Goal: Task Accomplishment & Management: Manage account settings

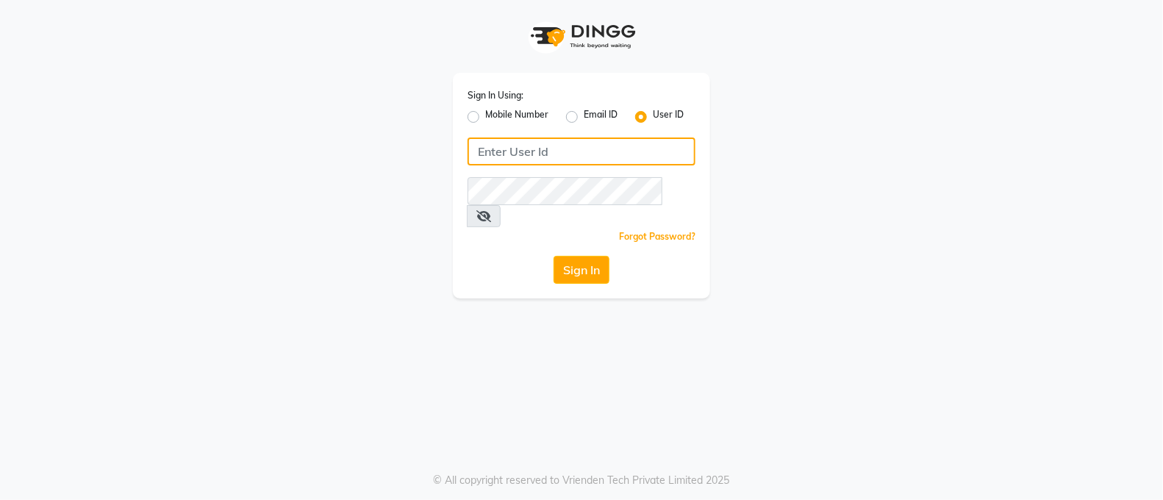
type input "nykss"
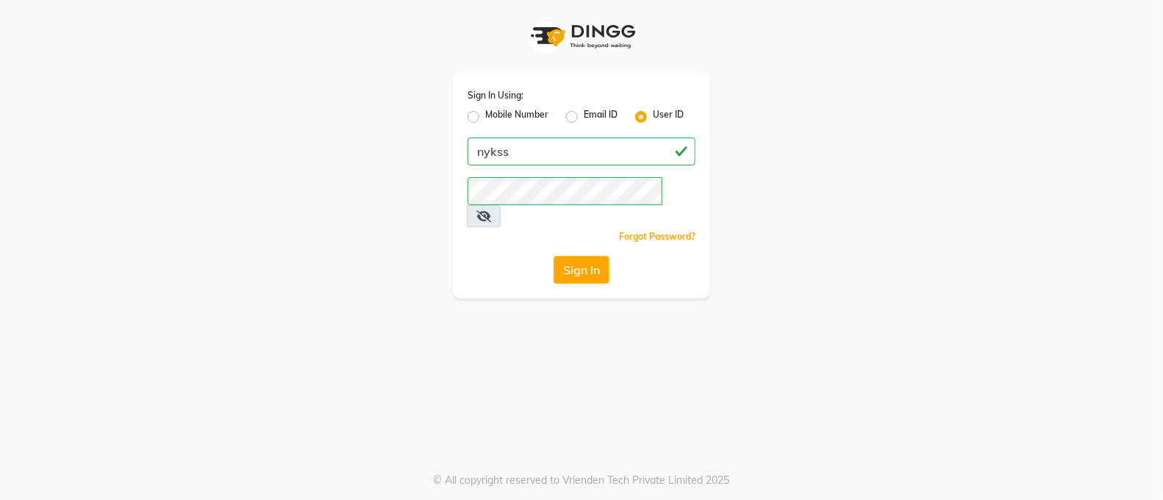
click at [491, 210] on icon at bounding box center [483, 216] width 15 height 12
click at [581, 256] on button "Sign In" at bounding box center [582, 270] width 56 height 28
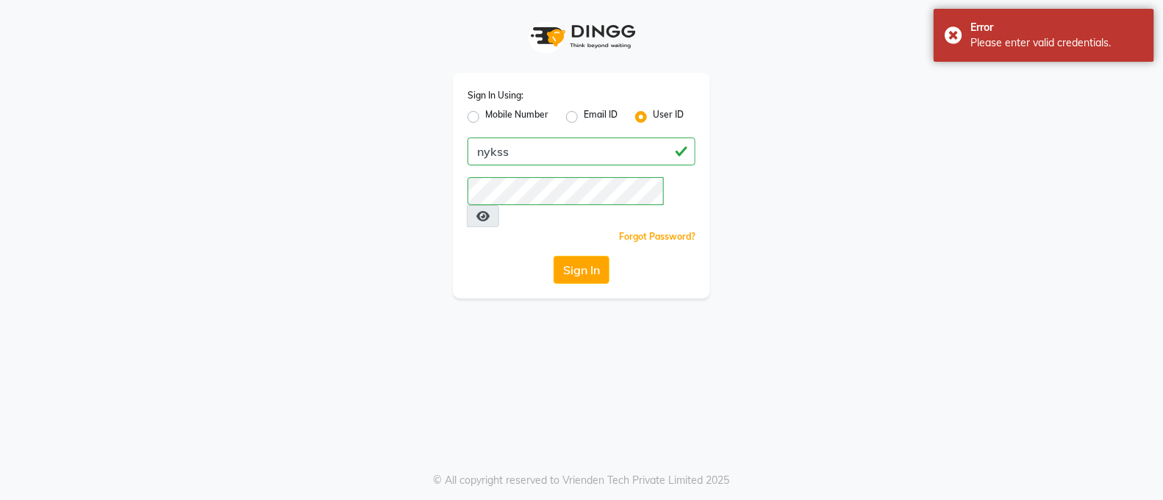
click at [796, 193] on div "Sign In Using: Mobile Number Email ID User ID nykss Remember me Forgot Password…" at bounding box center [582, 149] width 838 height 299
click at [667, 231] on link "Forgot Password?" at bounding box center [657, 236] width 76 height 11
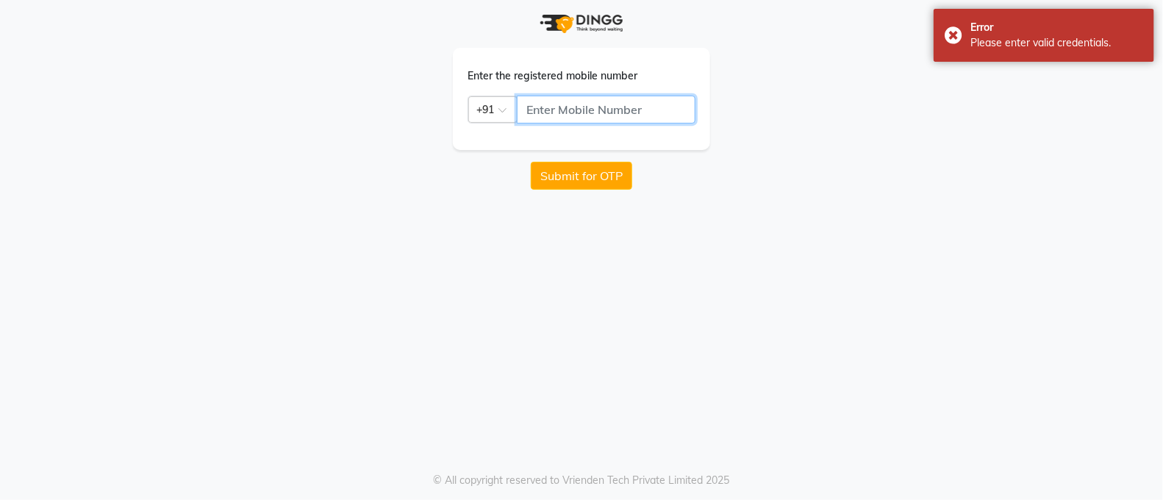
click at [602, 118] on input "text" at bounding box center [606, 110] width 179 height 28
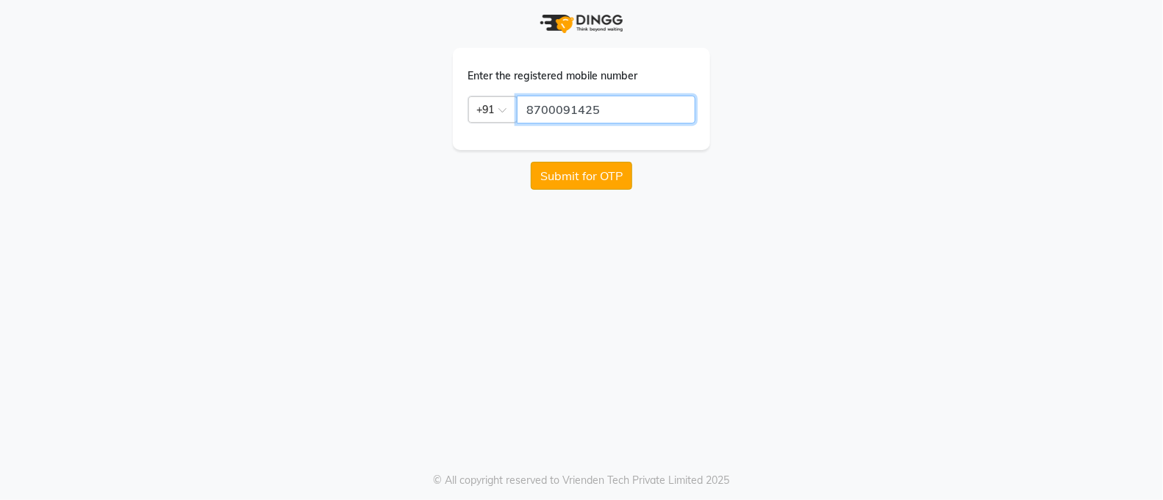
type input "8700091425"
click at [577, 178] on button "Submit for OTP" at bounding box center [581, 176] width 101 height 28
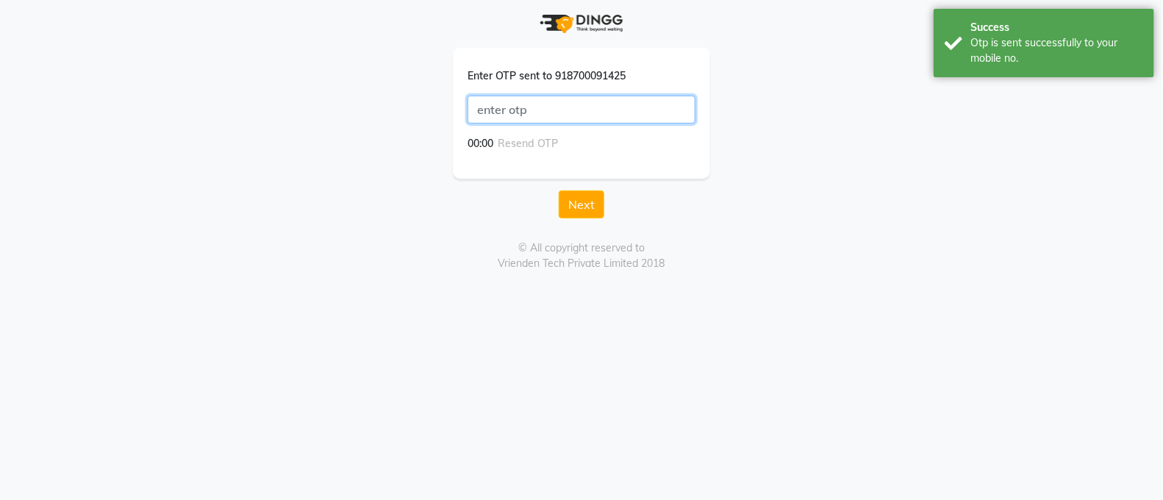
click at [563, 111] on input "text" at bounding box center [582, 110] width 228 height 28
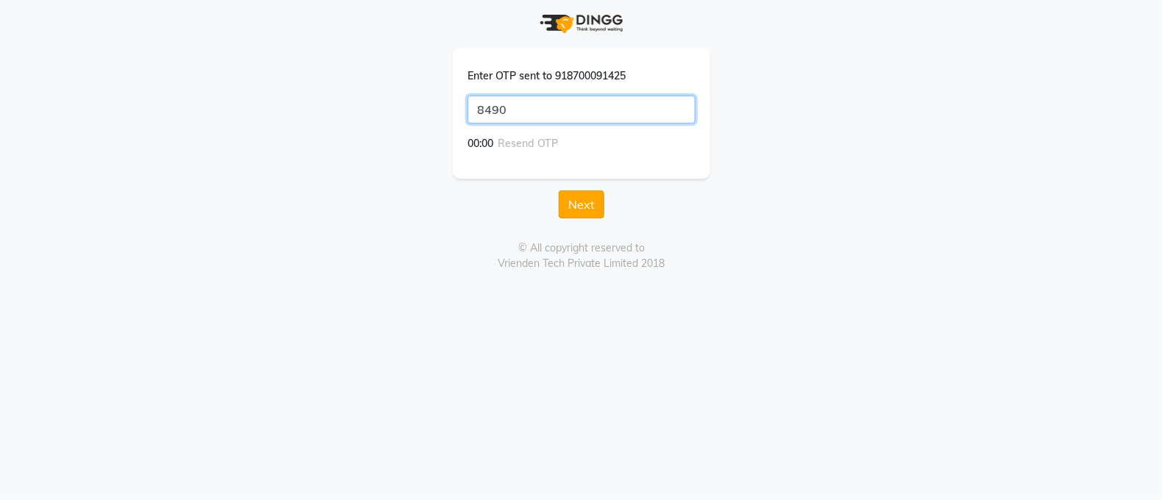
type input "8490"
click at [582, 204] on button "Next" at bounding box center [582, 204] width 46 height 28
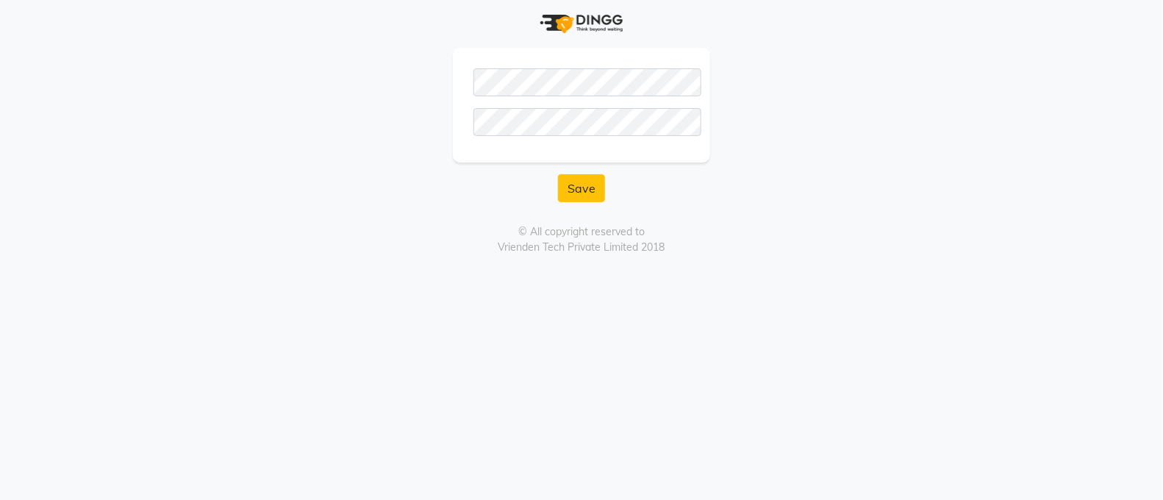
click at [452, 240] on div "© All copyright reserved to Vrienden Tech Private Limited 2018" at bounding box center [582, 239] width 816 height 31
click at [576, 185] on button "Save" at bounding box center [581, 188] width 47 height 28
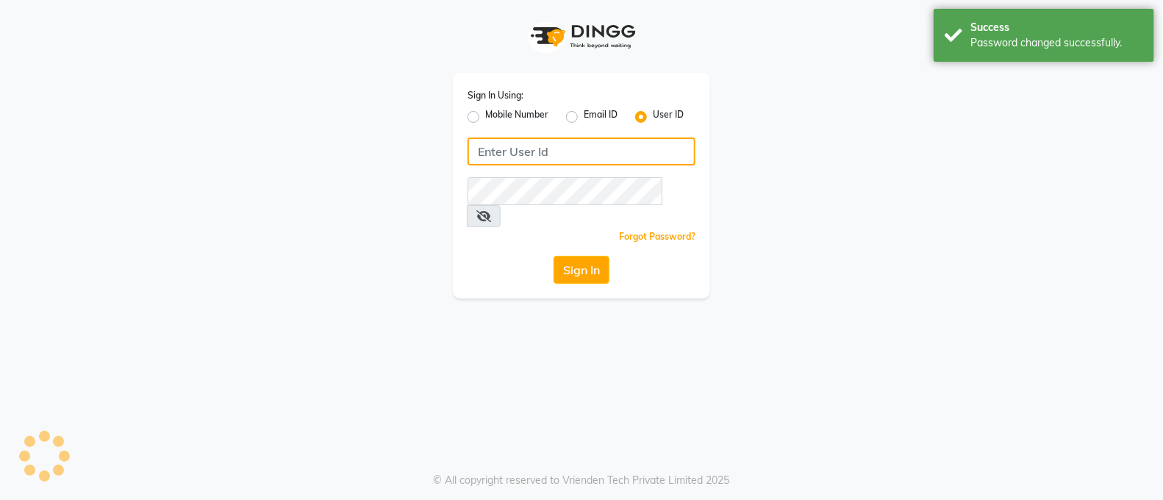
type input "nykss"
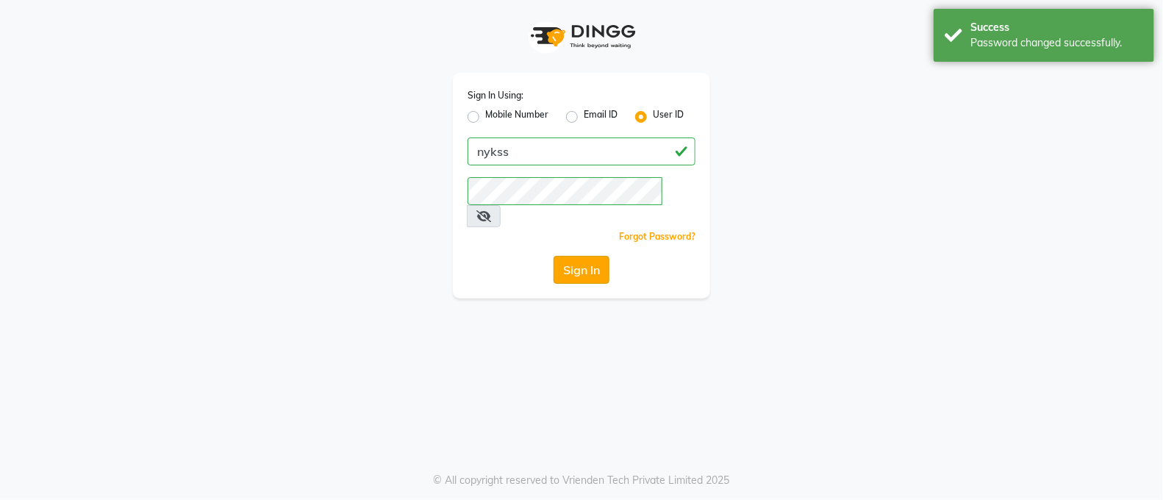
click at [579, 256] on button "Sign In" at bounding box center [582, 270] width 56 height 28
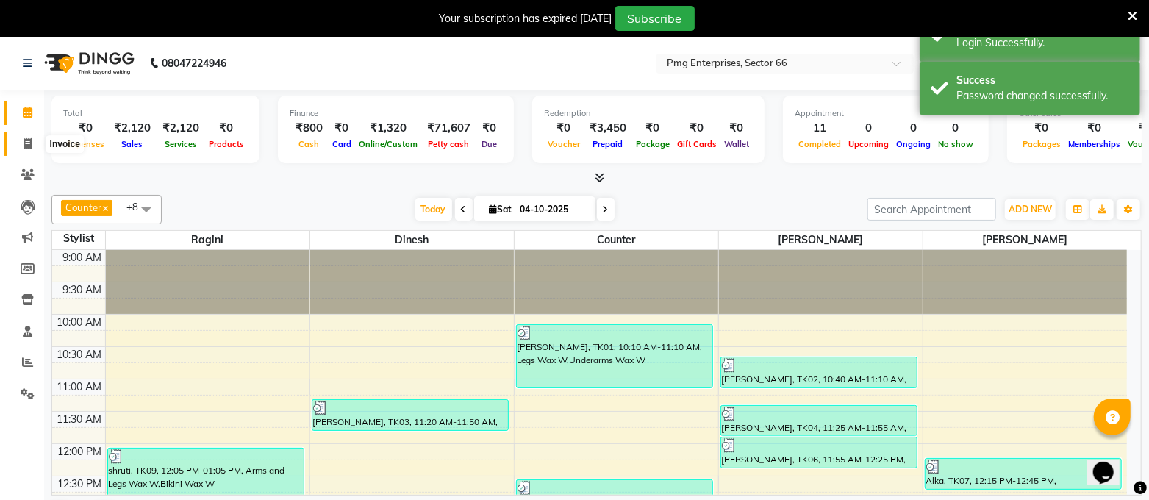
click at [21, 146] on span at bounding box center [28, 144] width 26 height 17
select select "889"
select select "service"
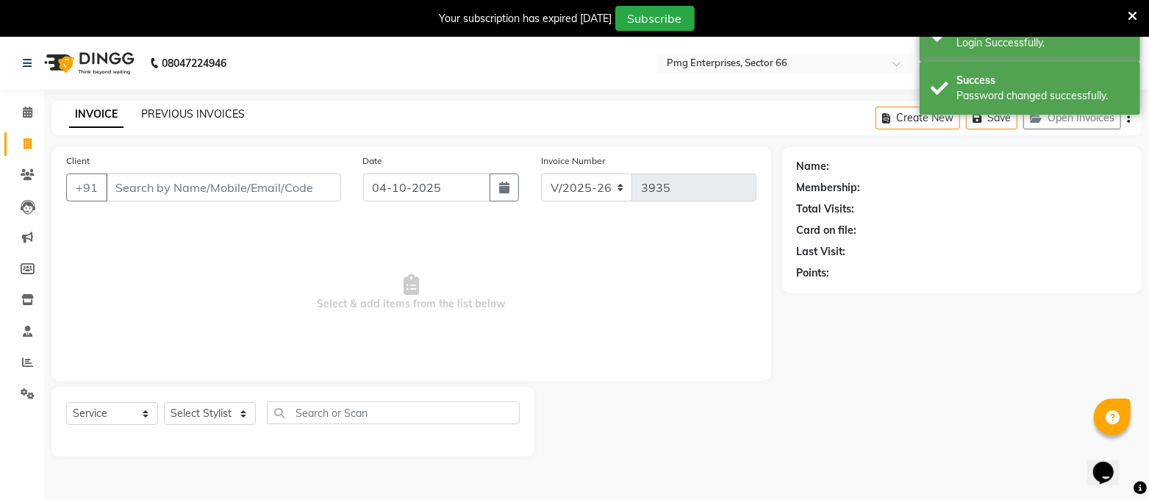
click at [213, 114] on link "PREVIOUS INVOICES" at bounding box center [193, 113] width 104 height 13
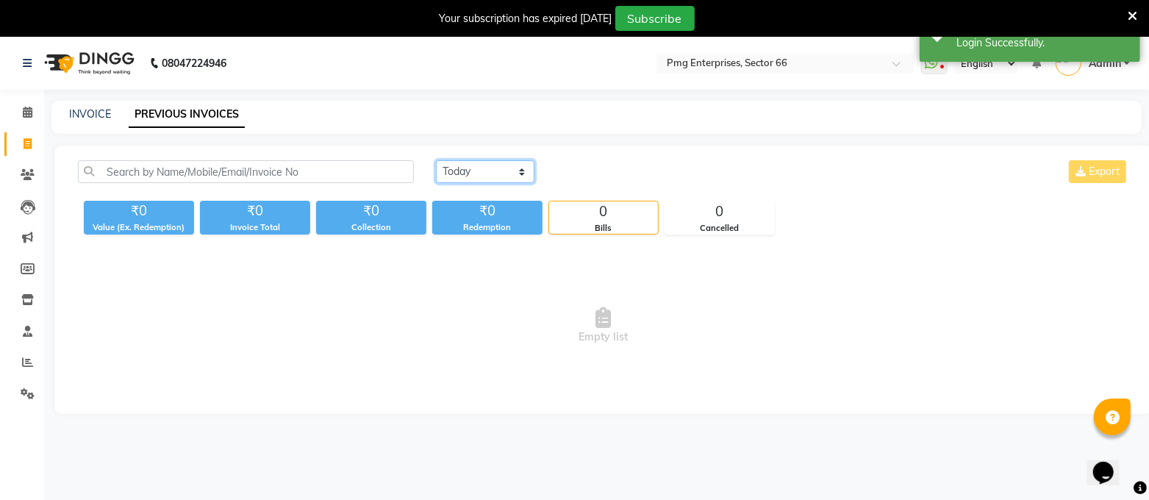
click at [466, 171] on select "Today Yesterday Custom Range" at bounding box center [485, 171] width 99 height 23
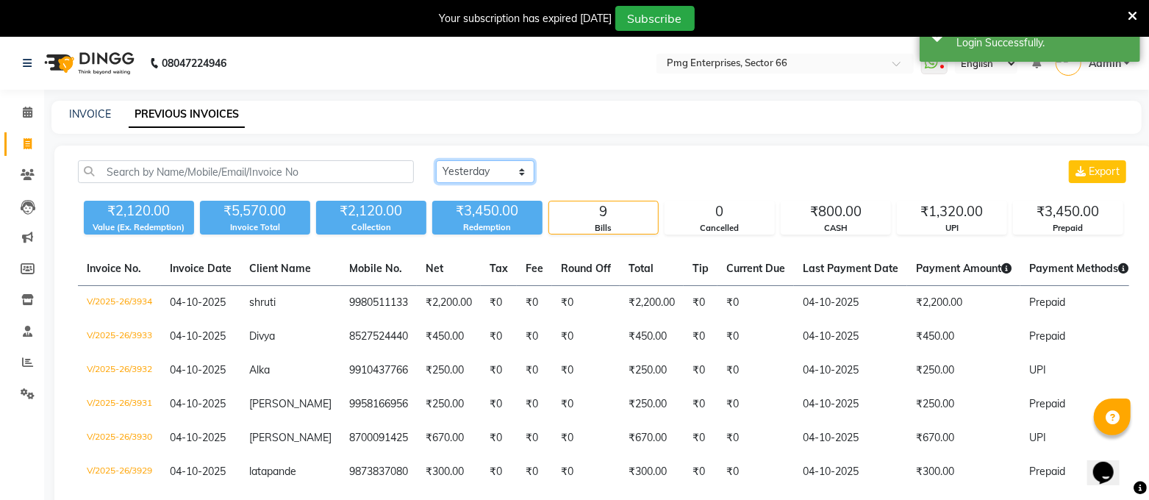
click at [436, 160] on select "Today Yesterday Custom Range" at bounding box center [485, 171] width 99 height 23
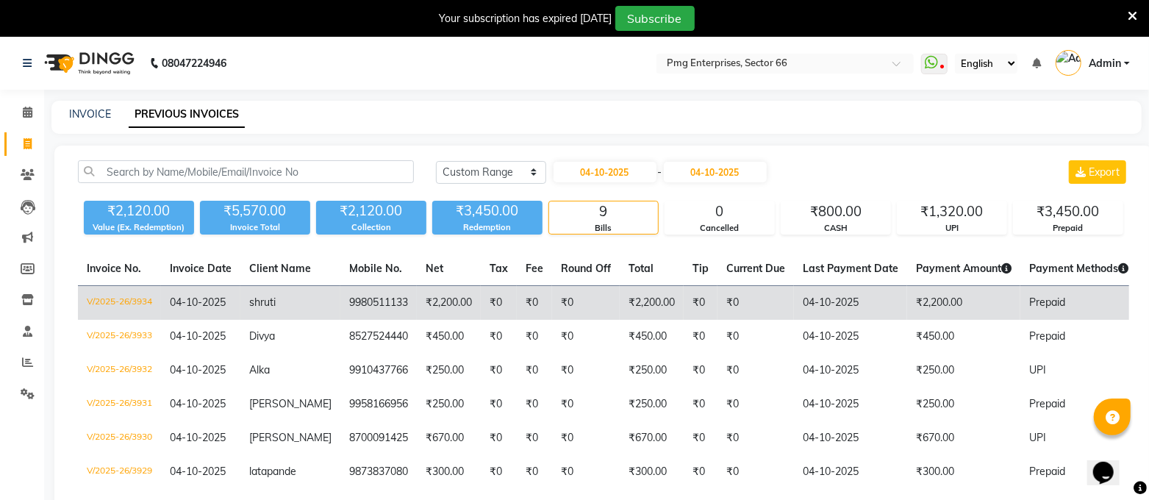
click at [417, 300] on td "₹2,200.00" at bounding box center [449, 303] width 64 height 35
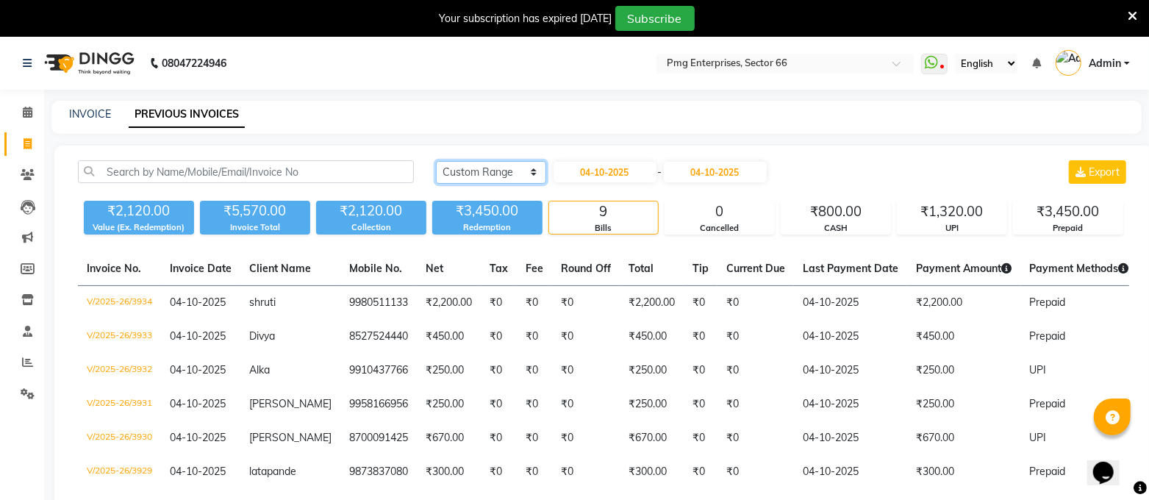
click at [476, 163] on select "Today Yesterday Custom Range" at bounding box center [491, 172] width 110 height 23
select select "yesterday"
click at [436, 161] on select "Today Yesterday Custom Range" at bounding box center [491, 172] width 110 height 23
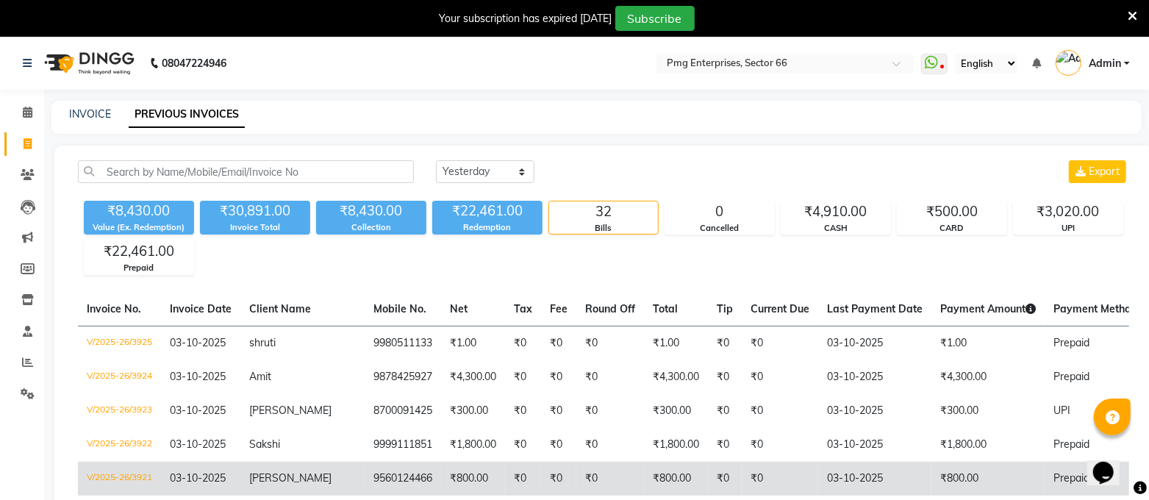
click at [441, 492] on td "₹800.00" at bounding box center [473, 479] width 64 height 34
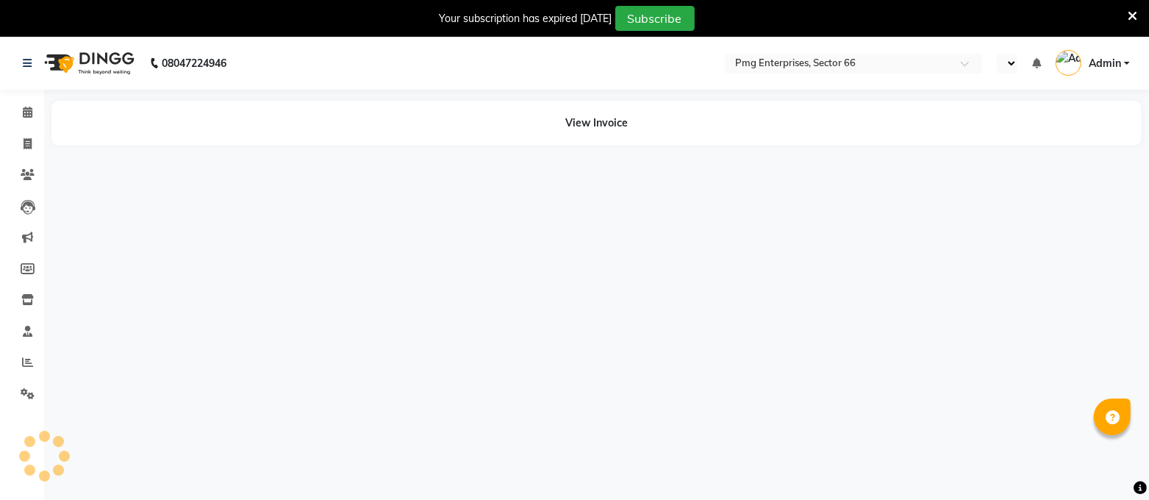
select select "en"
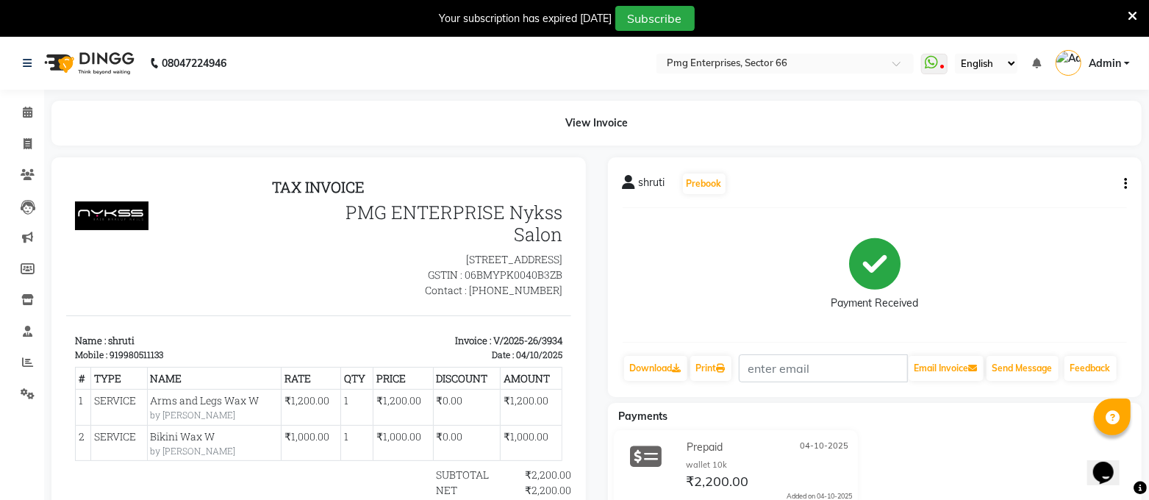
click at [668, 274] on div "Payment Received" at bounding box center [875, 275] width 505 height 110
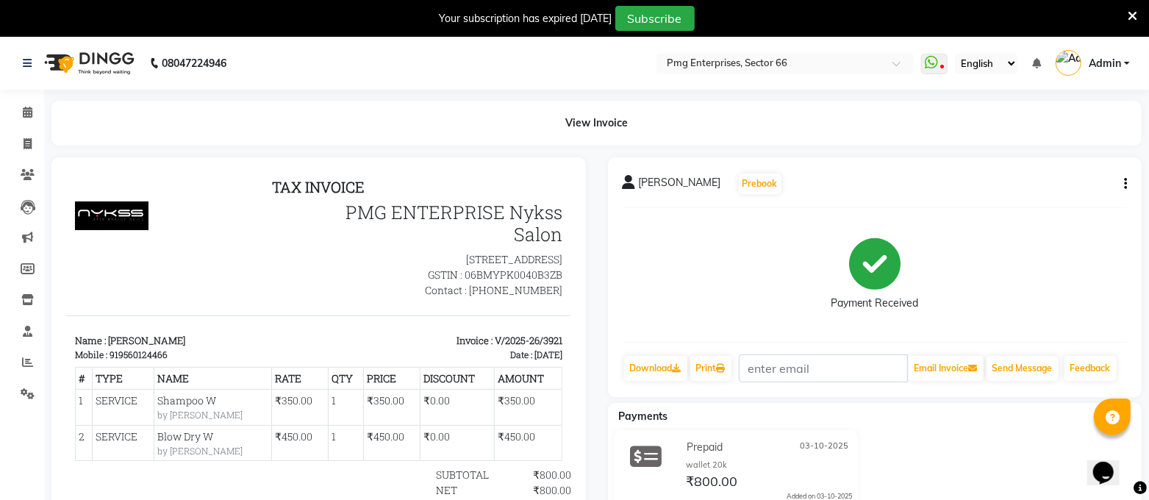
click at [1125, 185] on icon "button" at bounding box center [1125, 184] width 3 height 1
click at [1048, 196] on div "Edit Invoice" at bounding box center [1052, 202] width 101 height 18
select select "service"
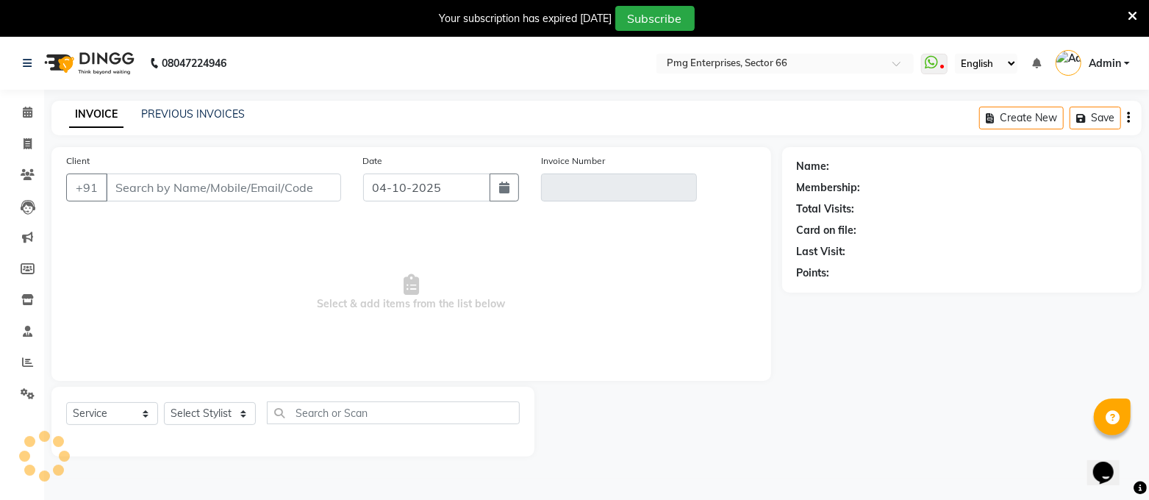
scroll to position [36, 0]
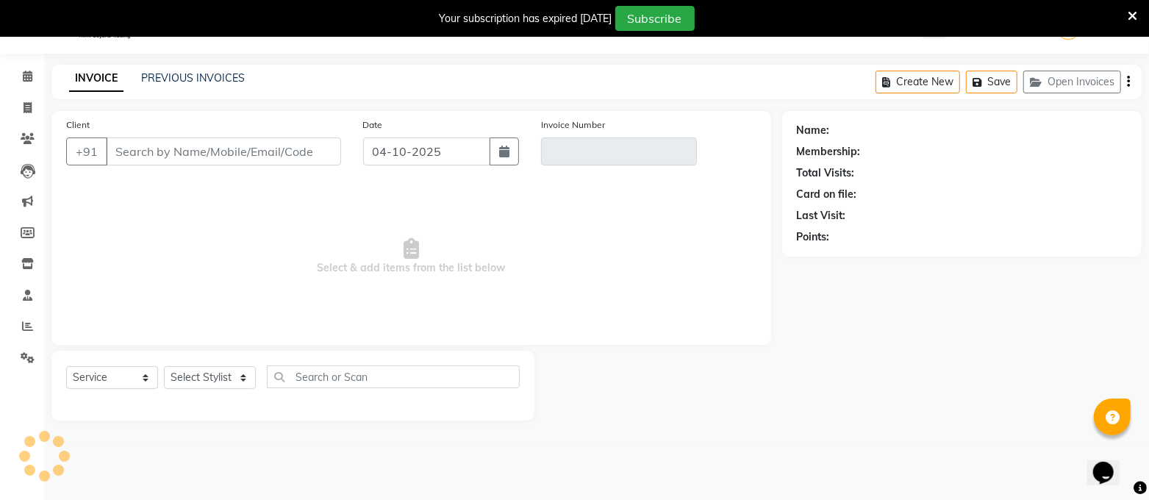
type input "9560124466"
type input "V/2025-26/3921"
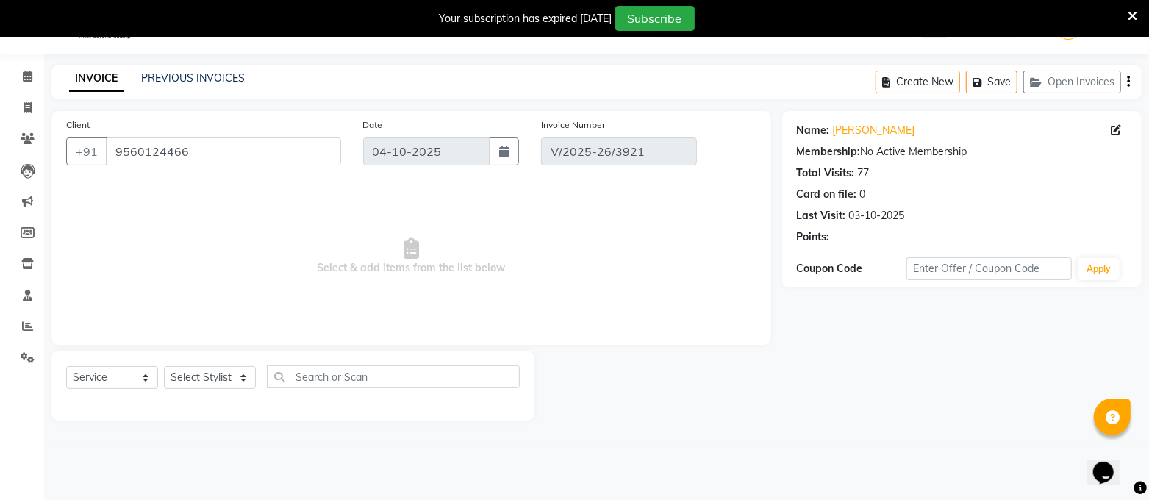
type input "03-10-2025"
select select "select"
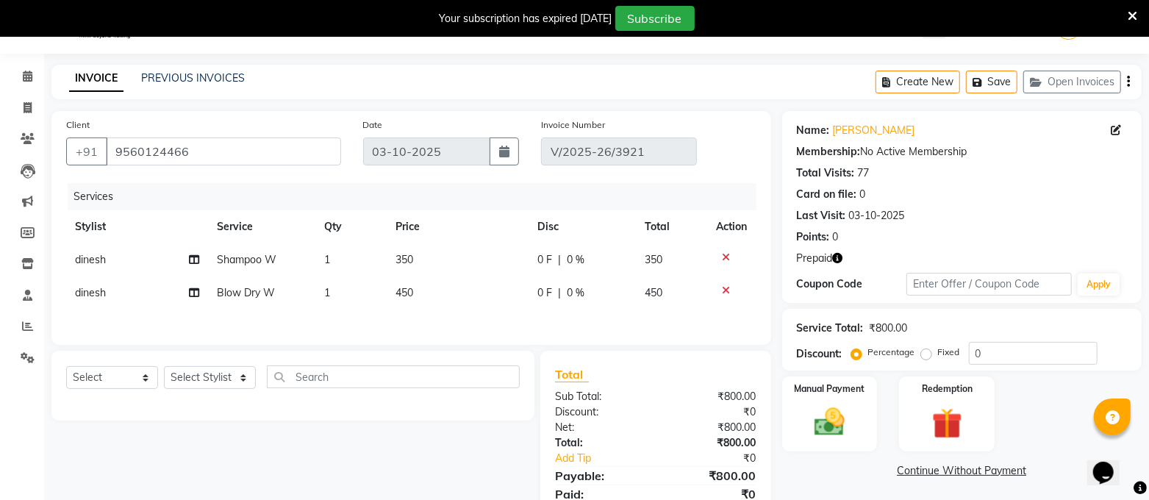
click at [405, 262] on span "350" at bounding box center [405, 259] width 18 height 13
select select "14602"
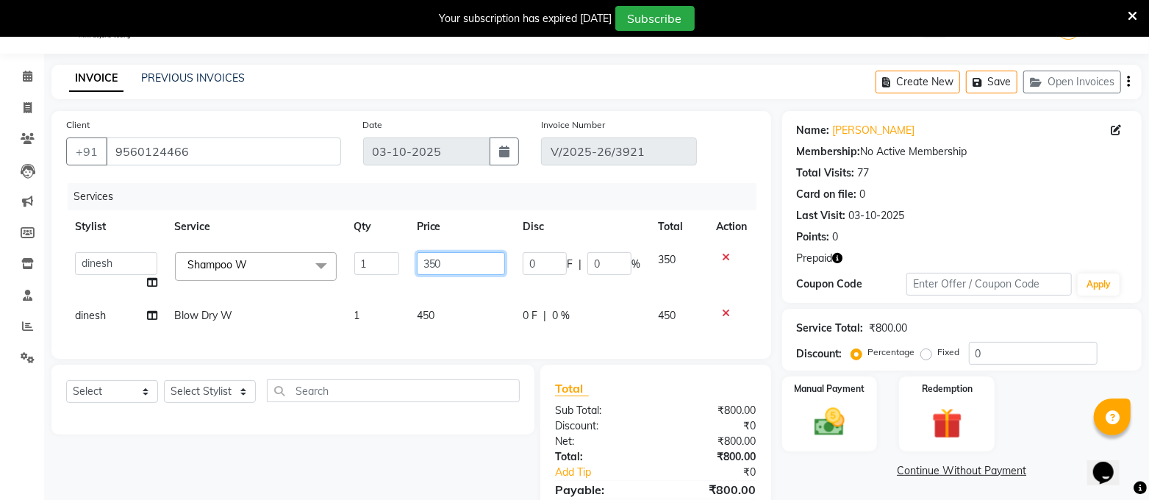
click at [443, 263] on input "350" at bounding box center [461, 263] width 88 height 23
type input "3"
type input "600"
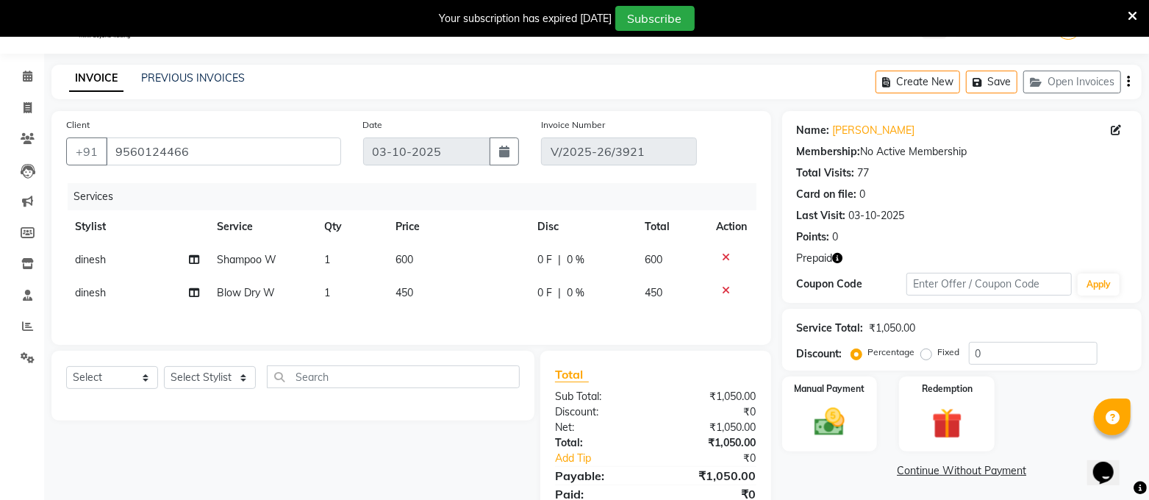
click at [726, 312] on div "Services Stylist Service Qty Price Disc Total Action dinesh Shampoo W 1 600 0 F…" at bounding box center [411, 256] width 690 height 147
click at [724, 288] on icon at bounding box center [727, 290] width 8 height 10
click at [936, 429] on img at bounding box center [946, 424] width 51 height 40
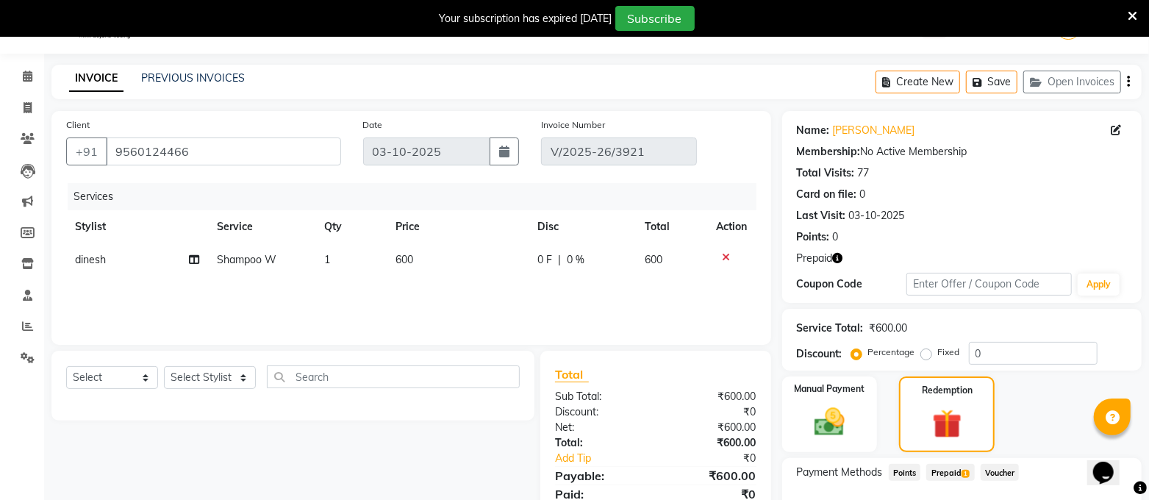
click at [956, 474] on span "Prepaid 1" at bounding box center [950, 472] width 48 height 17
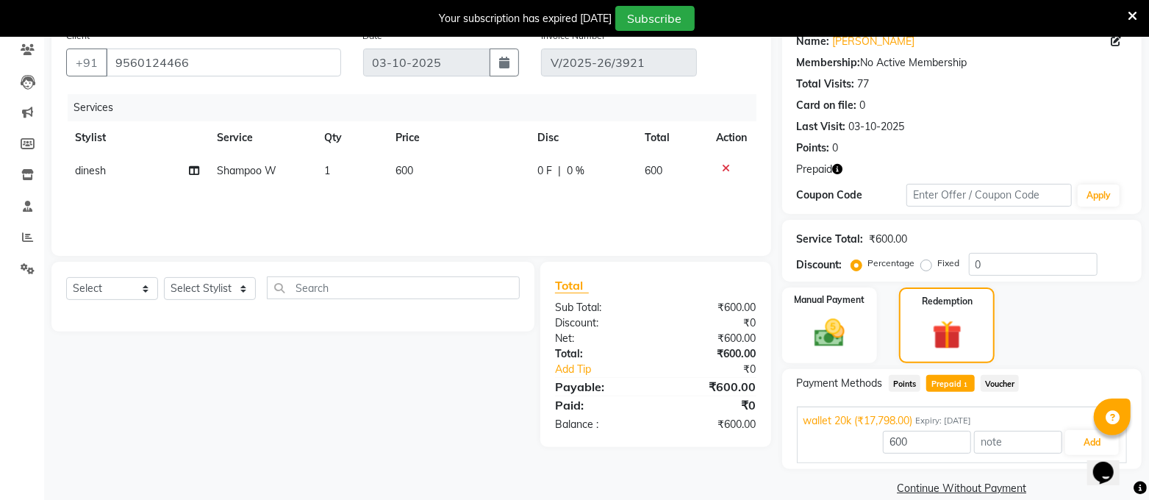
scroll to position [146, 0]
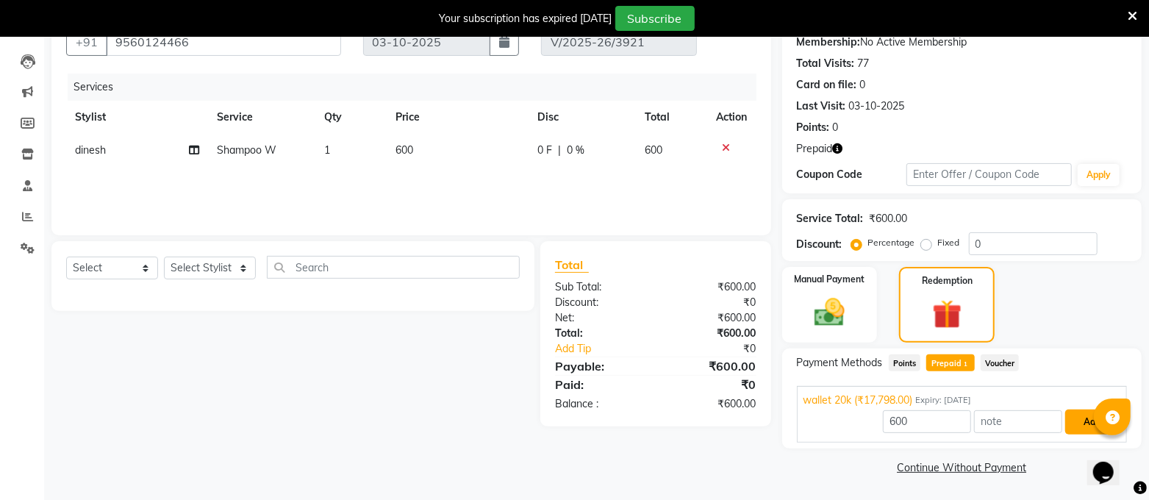
click at [1076, 424] on button "Add" at bounding box center [1092, 422] width 54 height 25
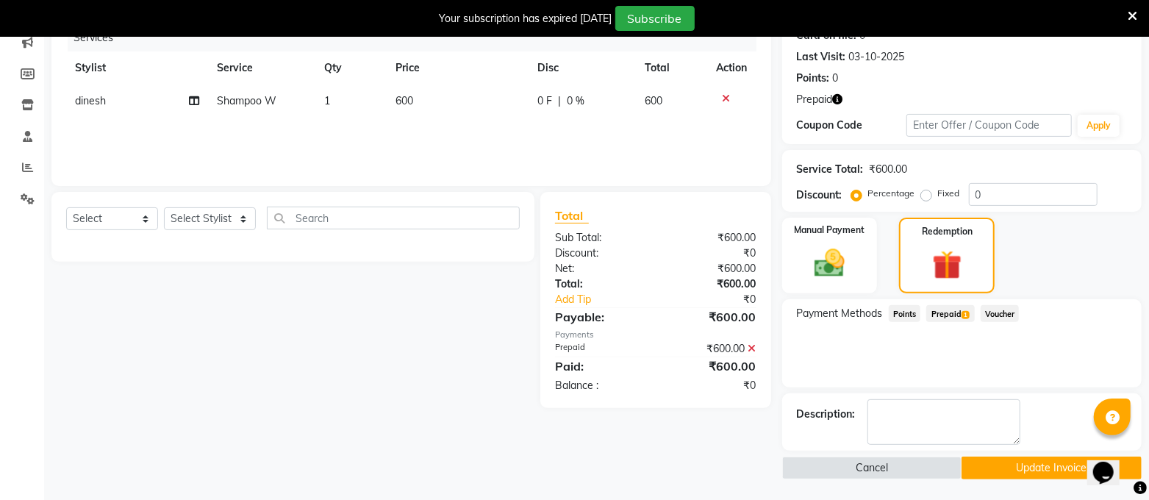
scroll to position [195, 0]
click at [1055, 460] on button "Update Invoice" at bounding box center [1052, 468] width 180 height 23
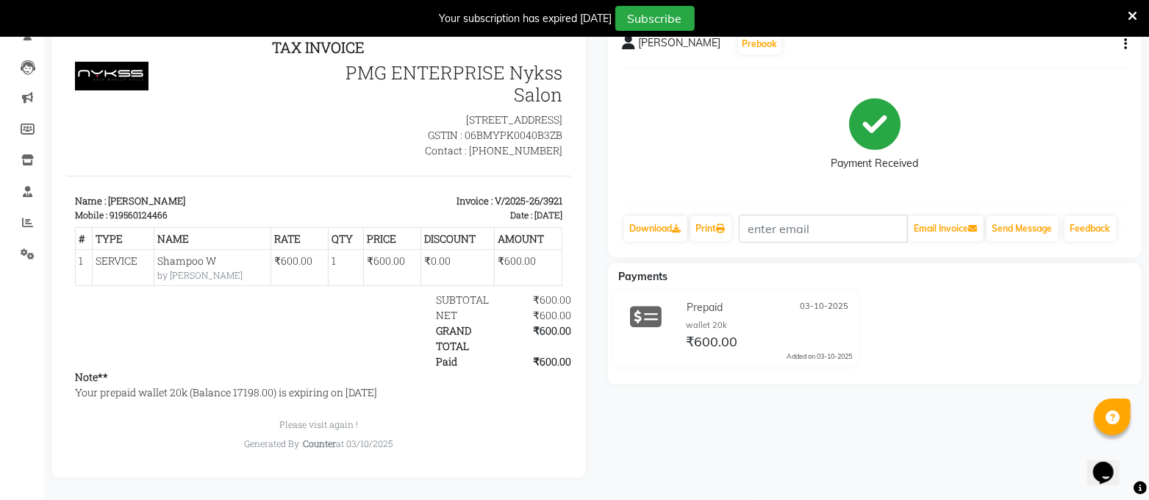
click at [1141, 14] on div "Your subscription has expired 6 days ago Subscribe" at bounding box center [574, 18] width 1149 height 37
click at [1129, 13] on icon at bounding box center [1133, 16] width 10 height 13
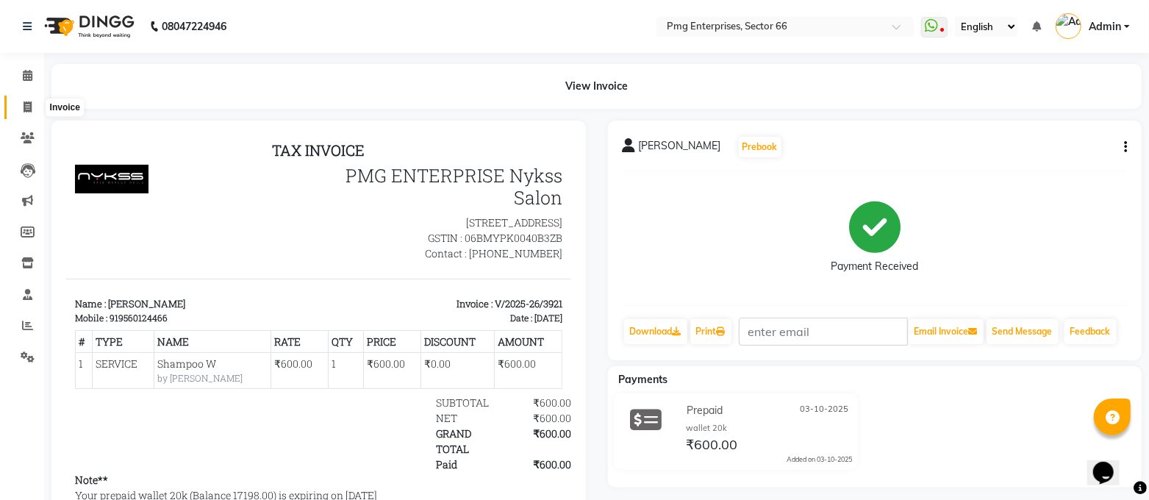
click at [31, 112] on icon at bounding box center [28, 106] width 8 height 11
select select "service"
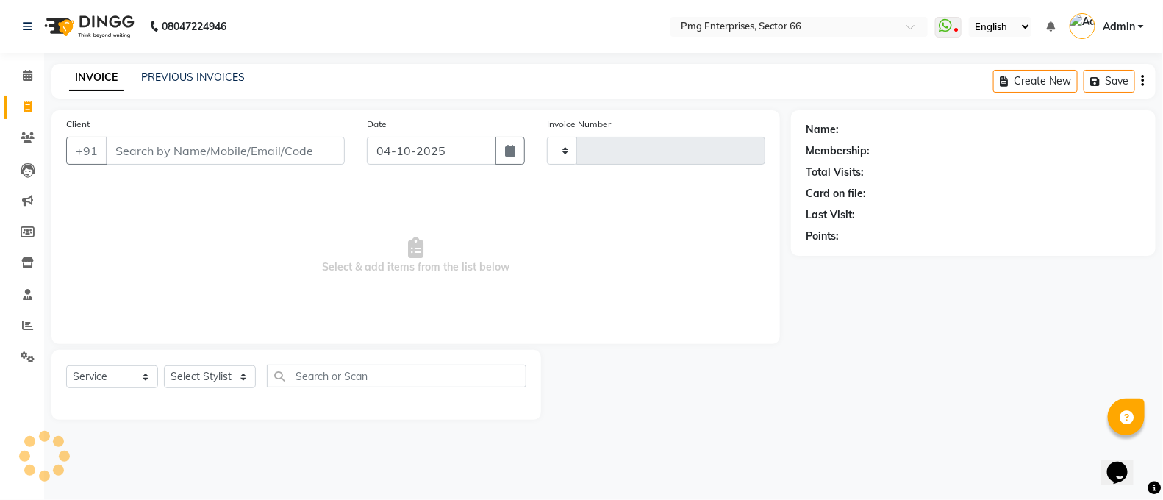
type input "3935"
select select "889"
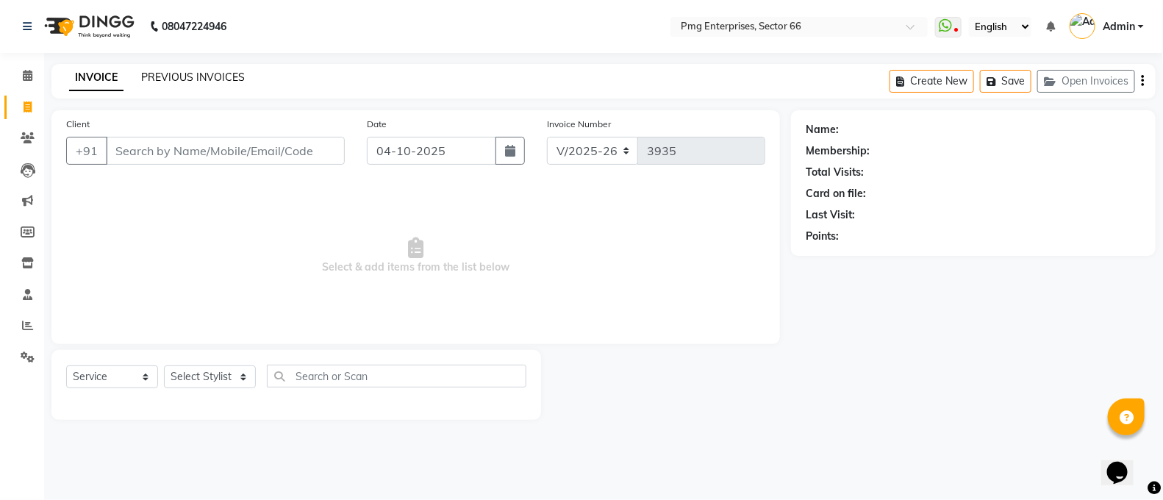
click at [217, 75] on link "PREVIOUS INVOICES" at bounding box center [193, 77] width 104 height 13
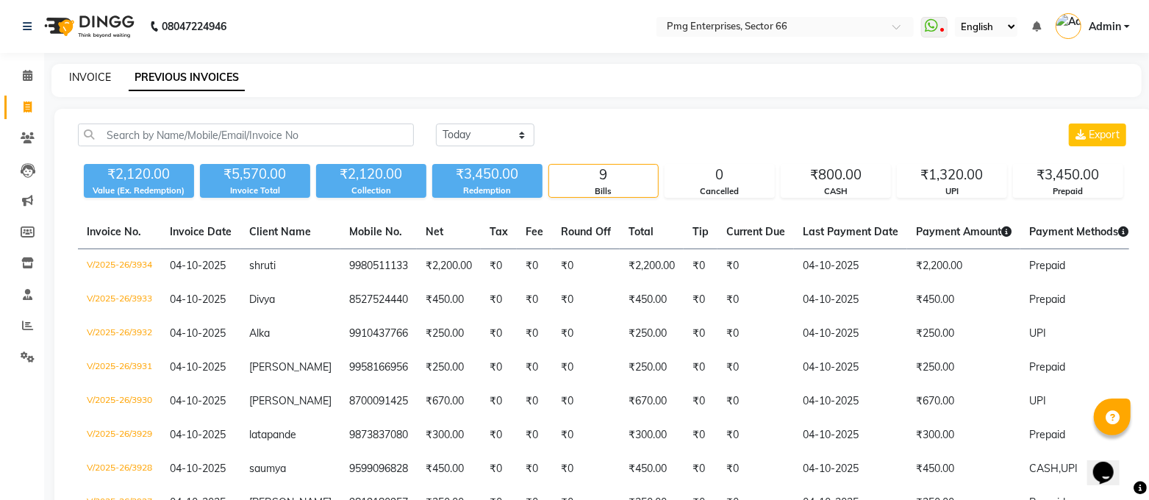
click at [96, 76] on link "INVOICE" at bounding box center [90, 77] width 42 height 13
select select "service"
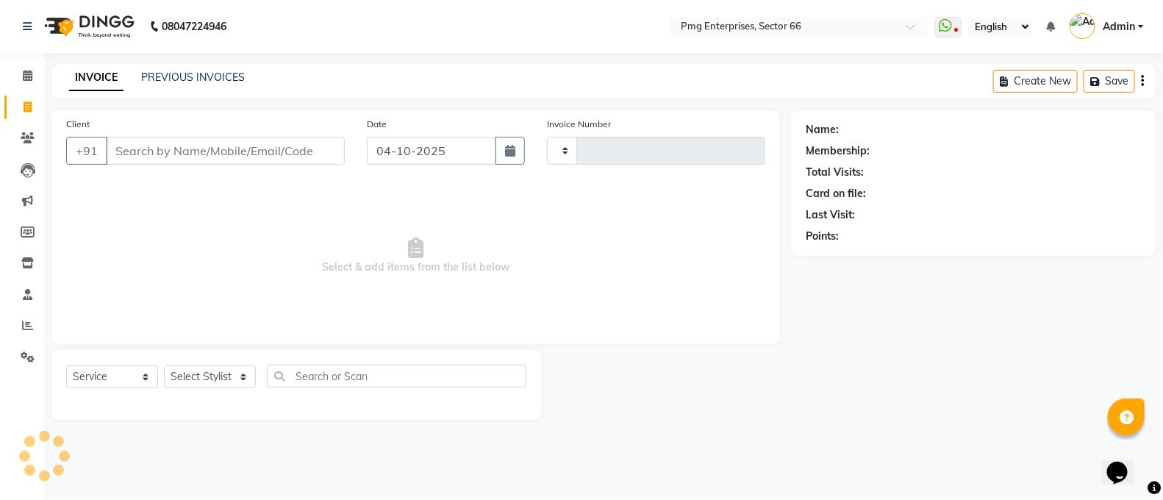
type input "3935"
select select "889"
